Goal: Navigation & Orientation: Find specific page/section

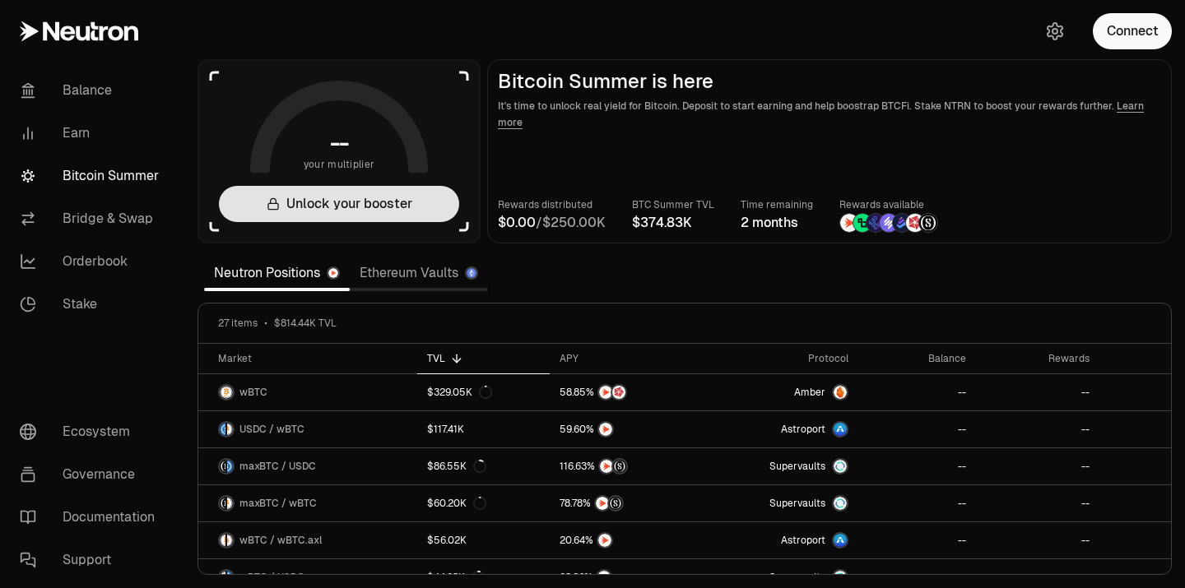
click at [374, 220] on button "Unlock your booster" at bounding box center [339, 204] width 240 height 36
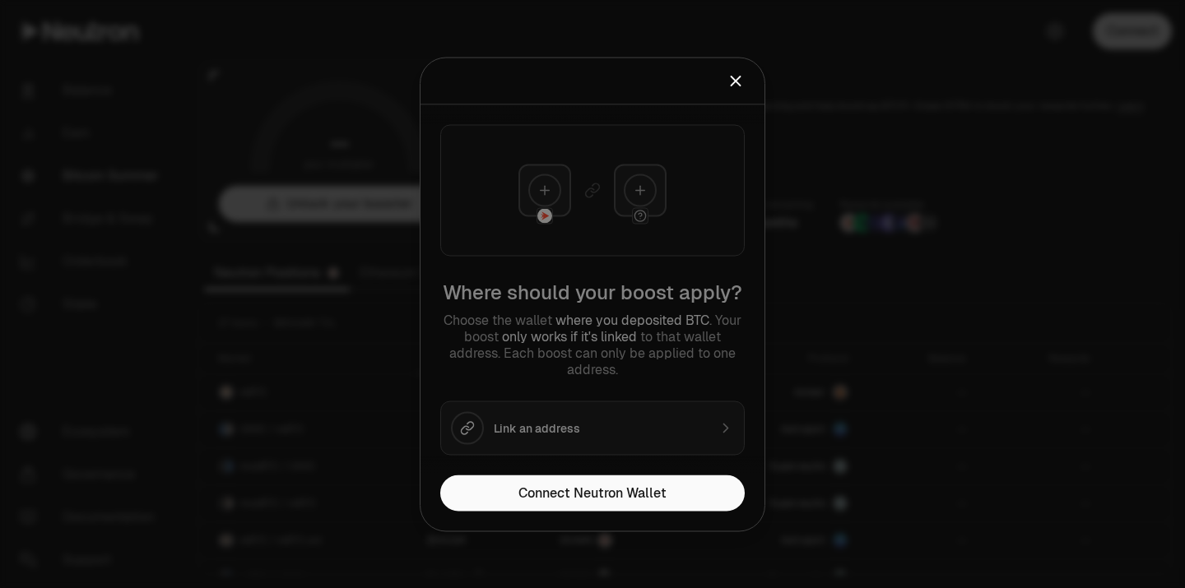
click at [754, 94] on div "Boost an address Please select address to boost." at bounding box center [592, 81] width 344 height 47
click at [734, 85] on icon "Close" at bounding box center [735, 81] width 18 height 18
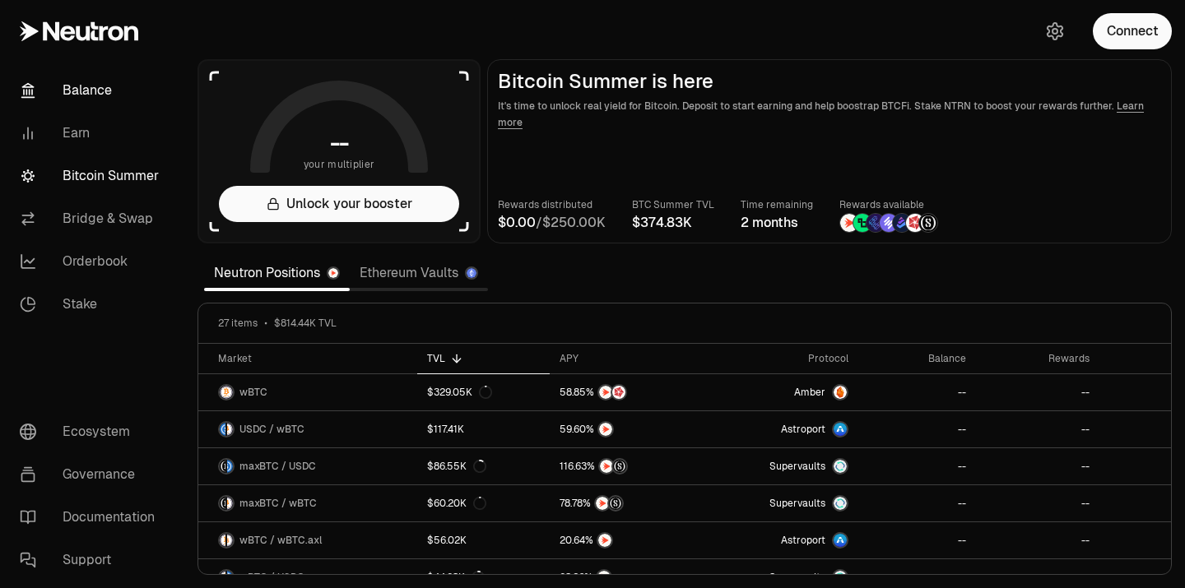
click at [62, 91] on link "Balance" at bounding box center [92, 90] width 171 height 43
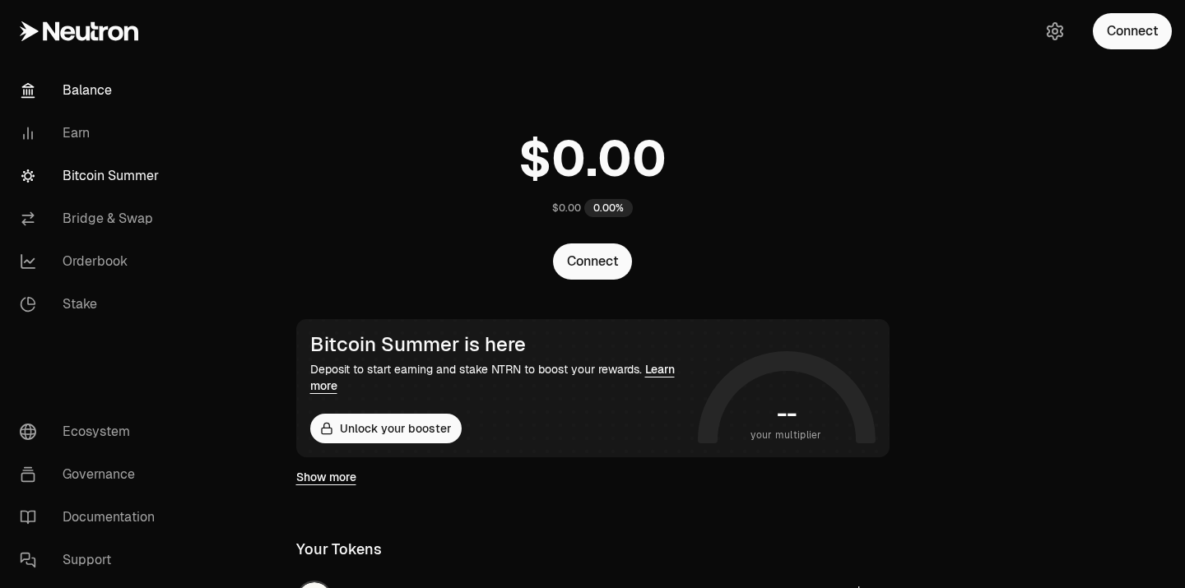
click at [66, 155] on link "Bitcoin Summer" at bounding box center [92, 176] width 171 height 43
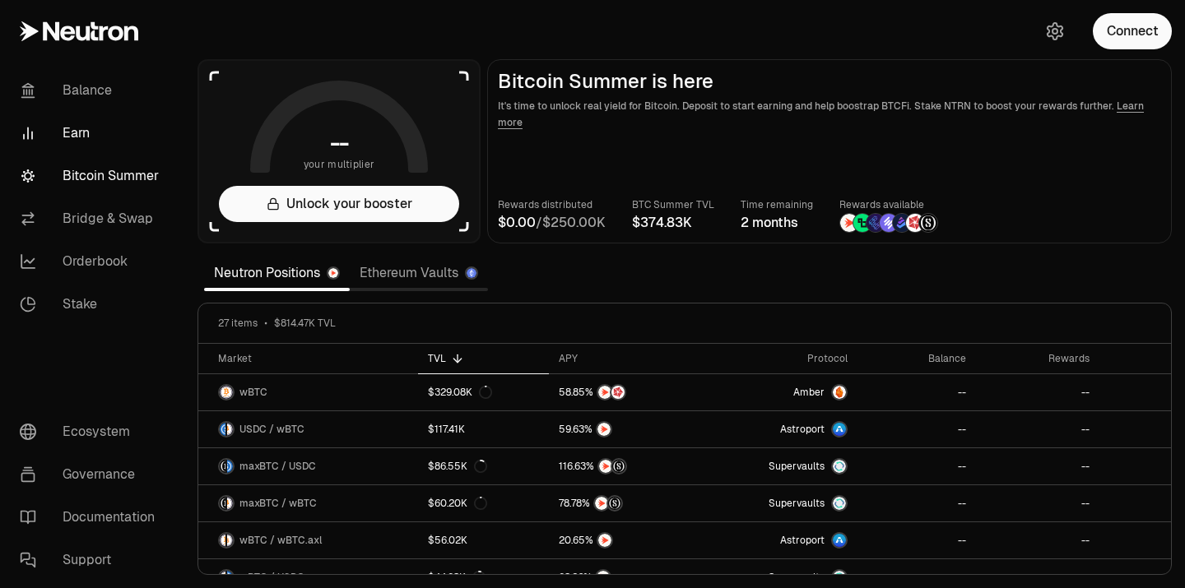
click at [64, 148] on link "Earn" at bounding box center [92, 133] width 171 height 43
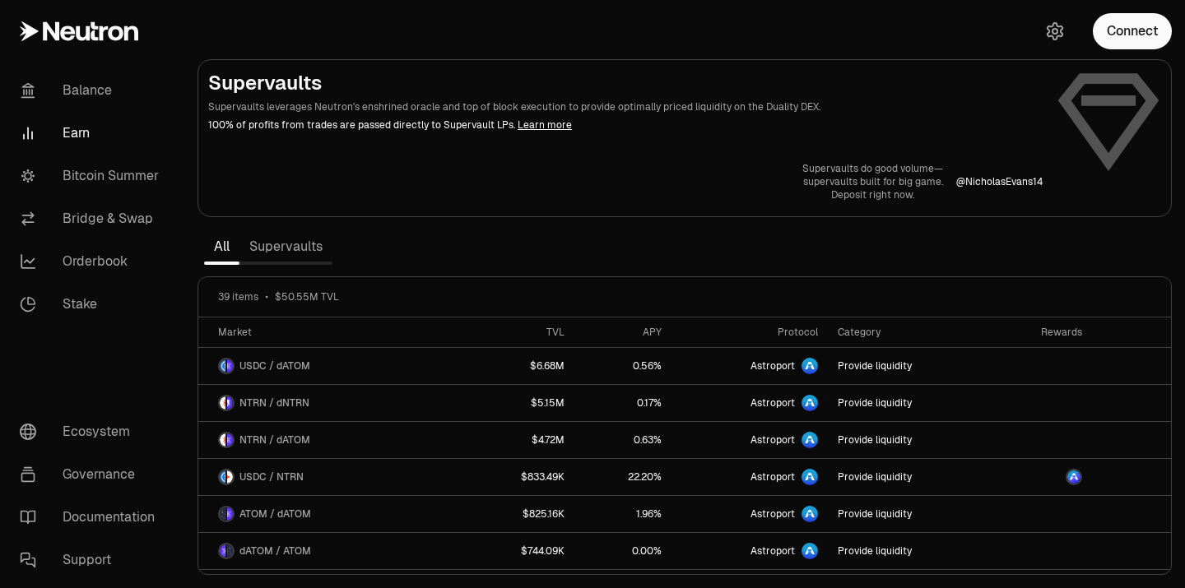
click at [271, 257] on link "Supervaults" at bounding box center [285, 246] width 93 height 33
